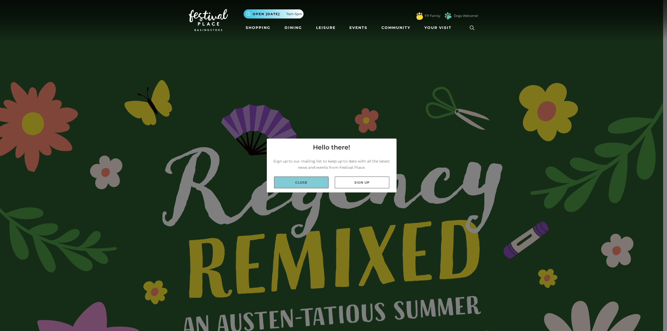
click at [300, 185] on link "Close" at bounding box center [301, 183] width 54 height 12
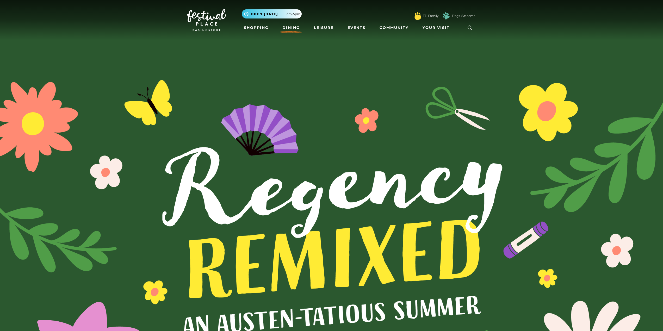
click at [293, 27] on link "Dining" at bounding box center [291, 28] width 22 height 10
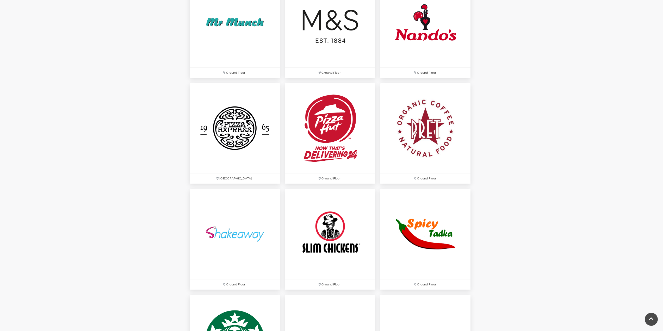
scroll to position [1328, 0]
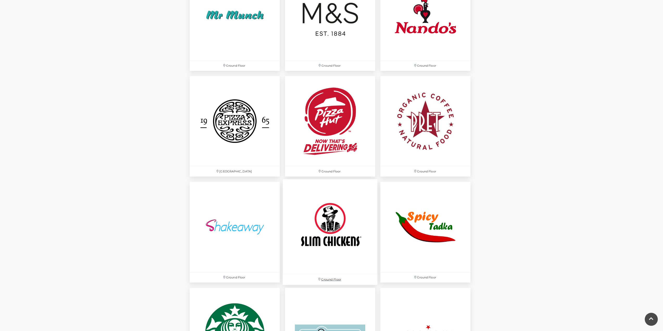
click at [345, 228] on img at bounding box center [330, 226] width 95 height 95
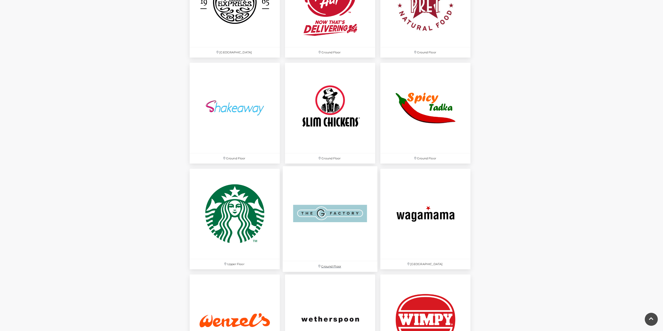
scroll to position [1458, 0]
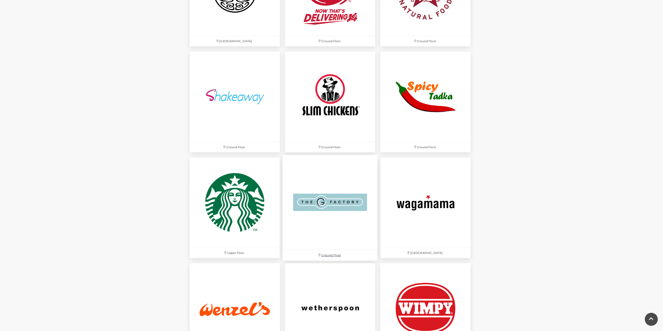
click at [307, 218] on img at bounding box center [330, 202] width 95 height 95
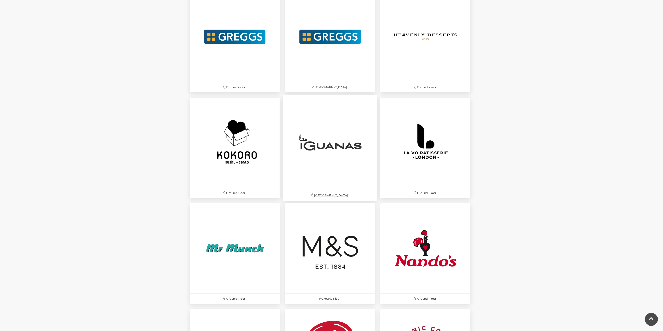
scroll to position [1094, 0]
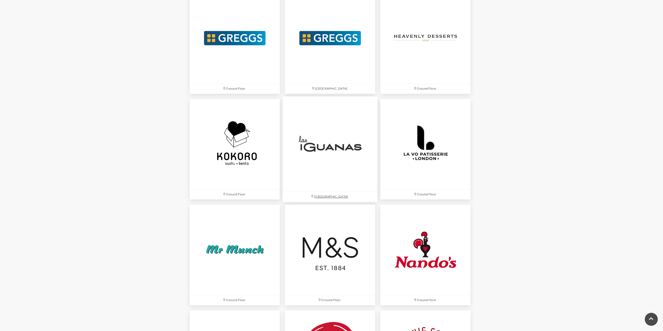
click at [331, 172] on img at bounding box center [330, 143] width 95 height 95
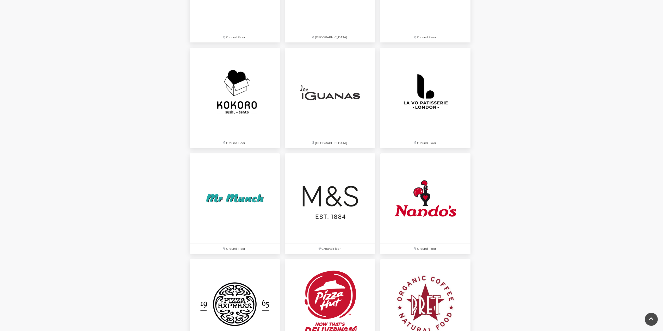
scroll to position [1146, 0]
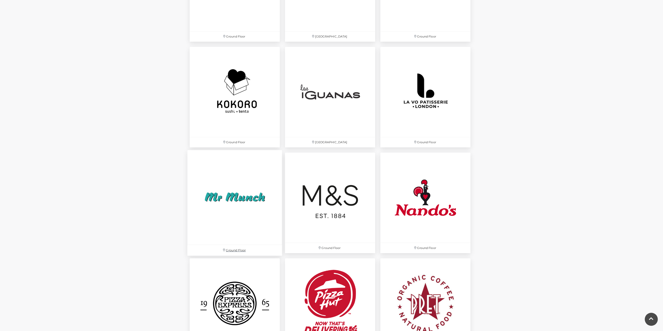
click at [221, 180] on img at bounding box center [234, 197] width 95 height 95
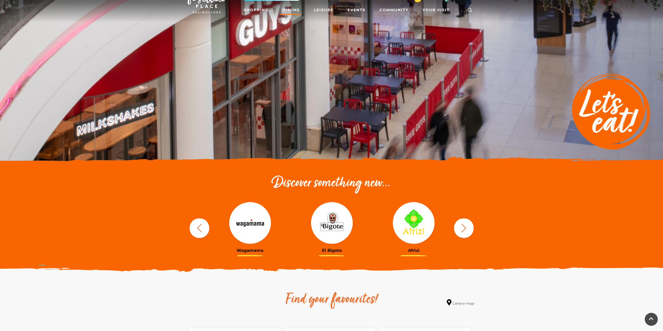
scroll to position [0, 0]
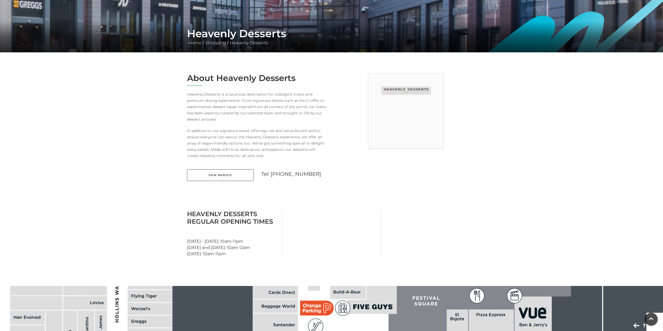
scroll to position [52, 0]
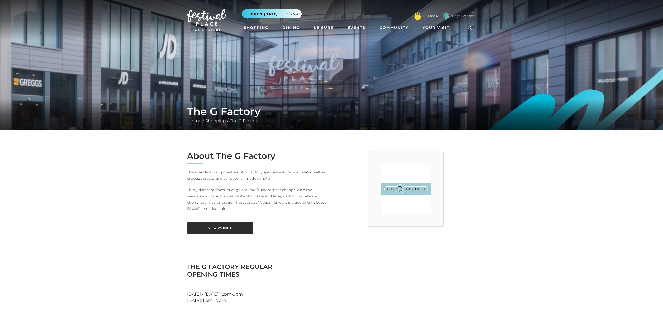
click at [214, 231] on link "View Website" at bounding box center [220, 228] width 66 height 12
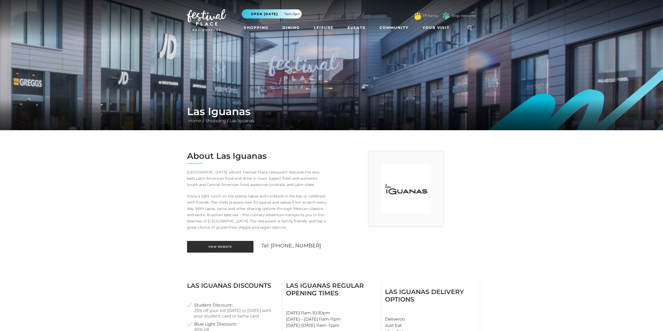
click at [219, 250] on link "View Website" at bounding box center [220, 247] width 66 height 12
